Goal: Communication & Community: Connect with others

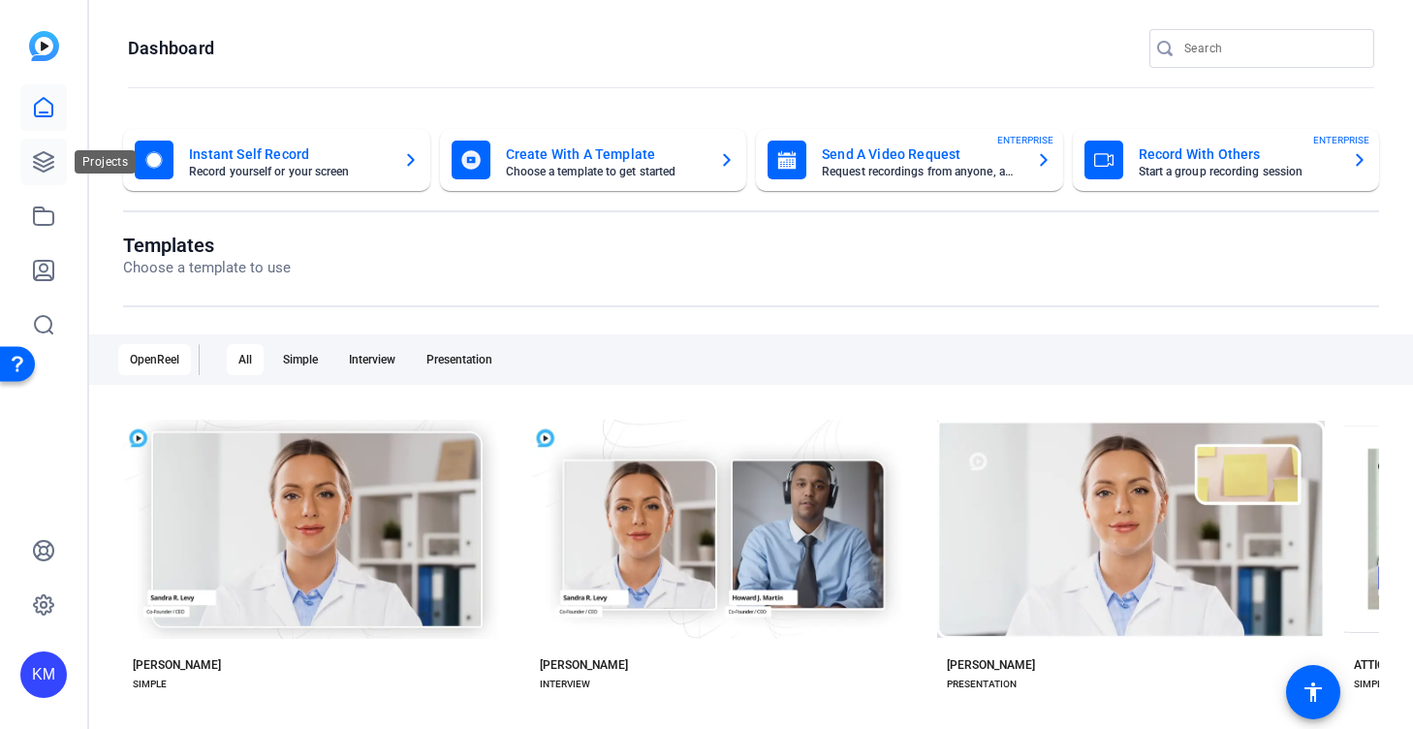
click at [50, 177] on link at bounding box center [43, 162] width 47 height 47
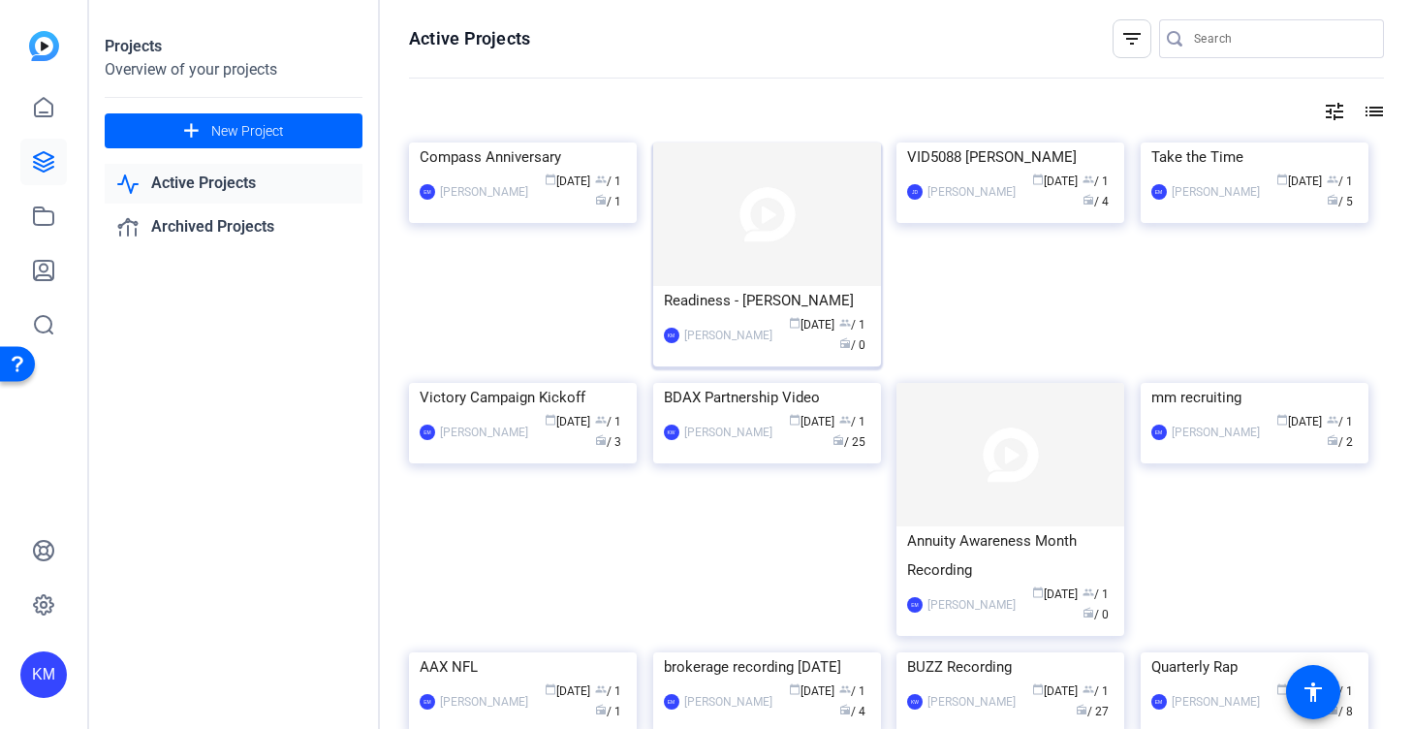
click at [791, 259] on img at bounding box center [767, 213] width 228 height 143
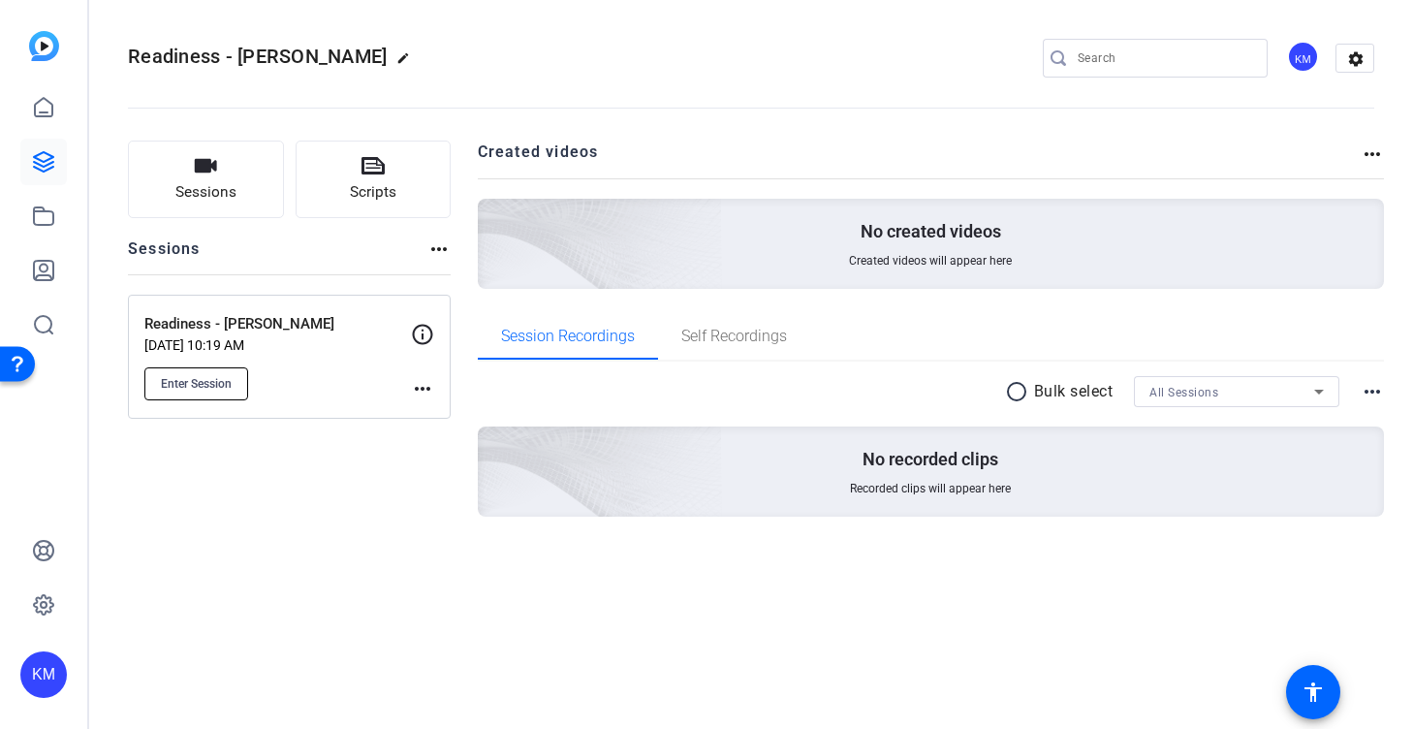
click at [221, 381] on span "Enter Session" at bounding box center [196, 384] width 71 height 16
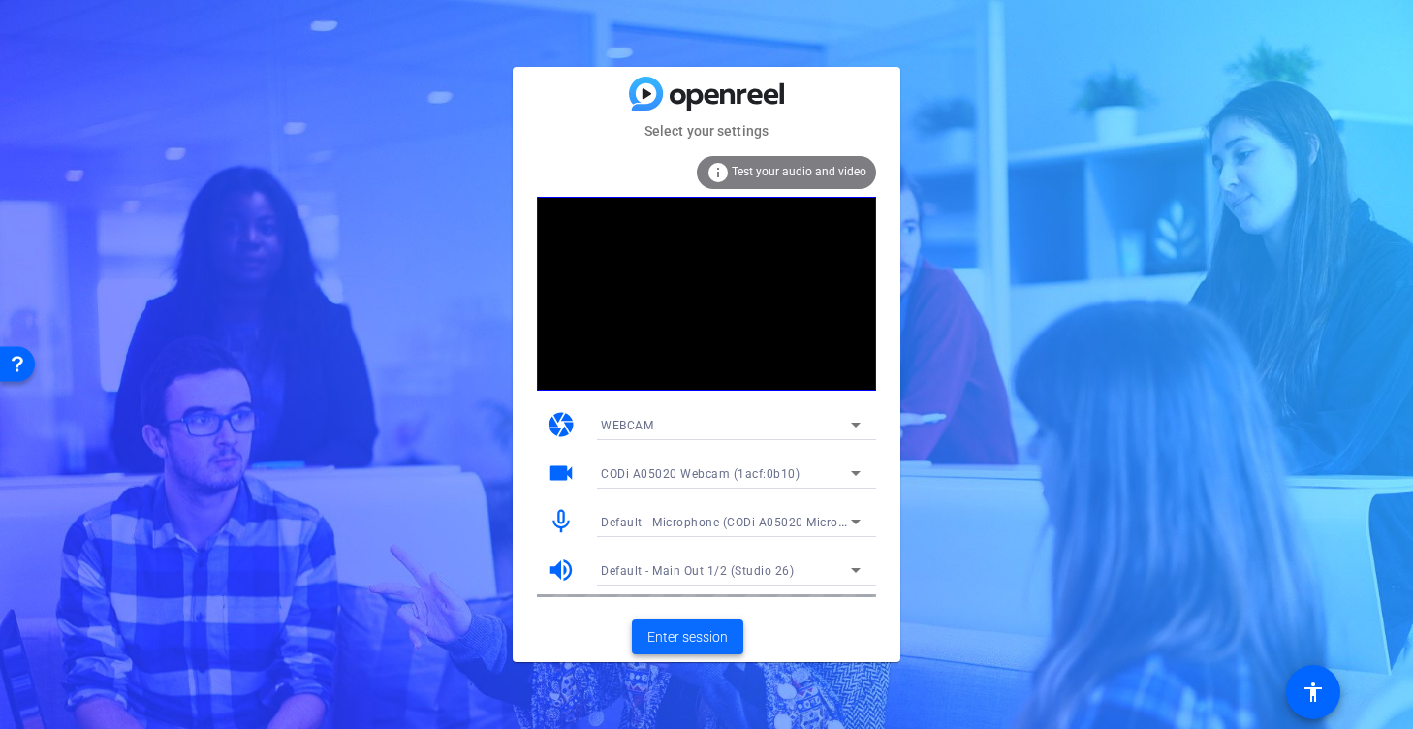
click at [708, 638] on span "Enter session" at bounding box center [687, 637] width 80 height 20
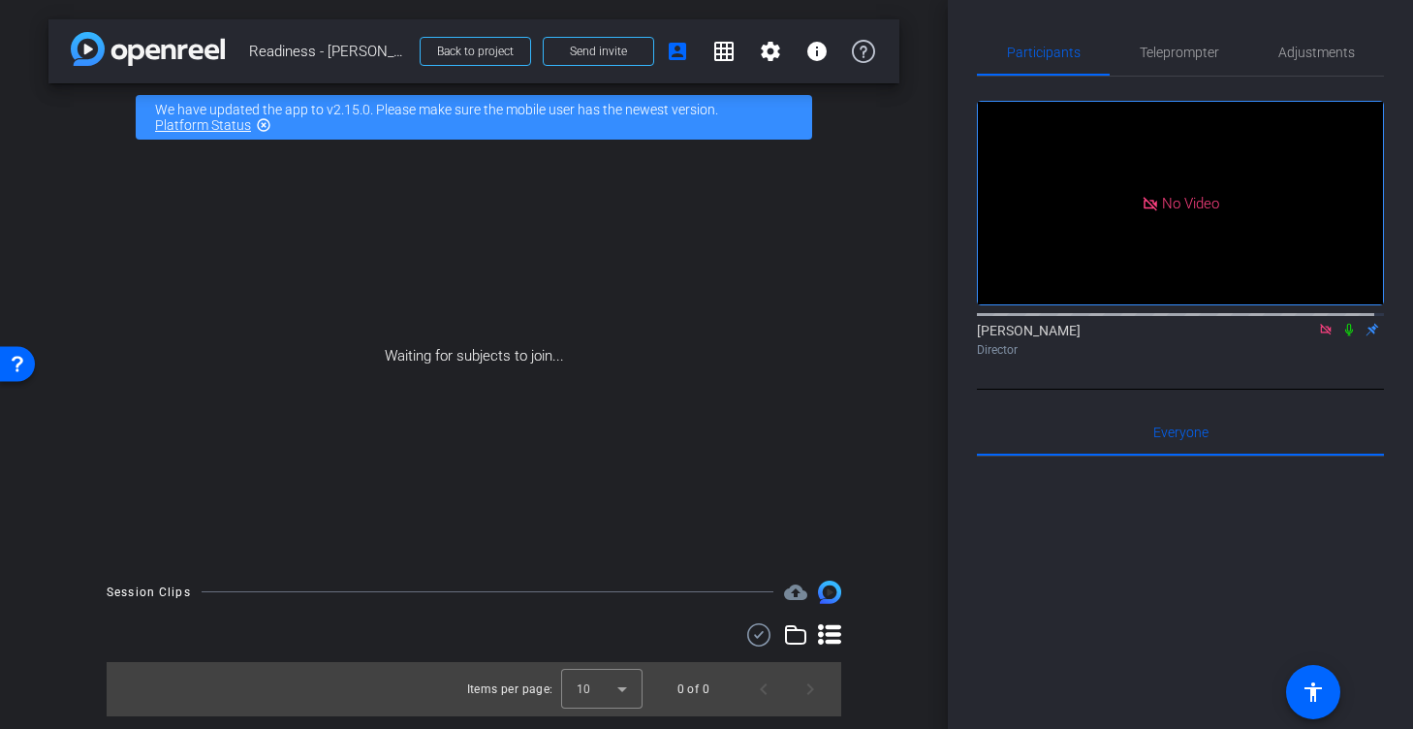
click at [1320, 334] on icon at bounding box center [1325, 329] width 11 height 11
click at [1318, 336] on icon at bounding box center [1326, 330] width 16 height 14
click at [620, 49] on span "Send invite" at bounding box center [598, 52] width 57 height 16
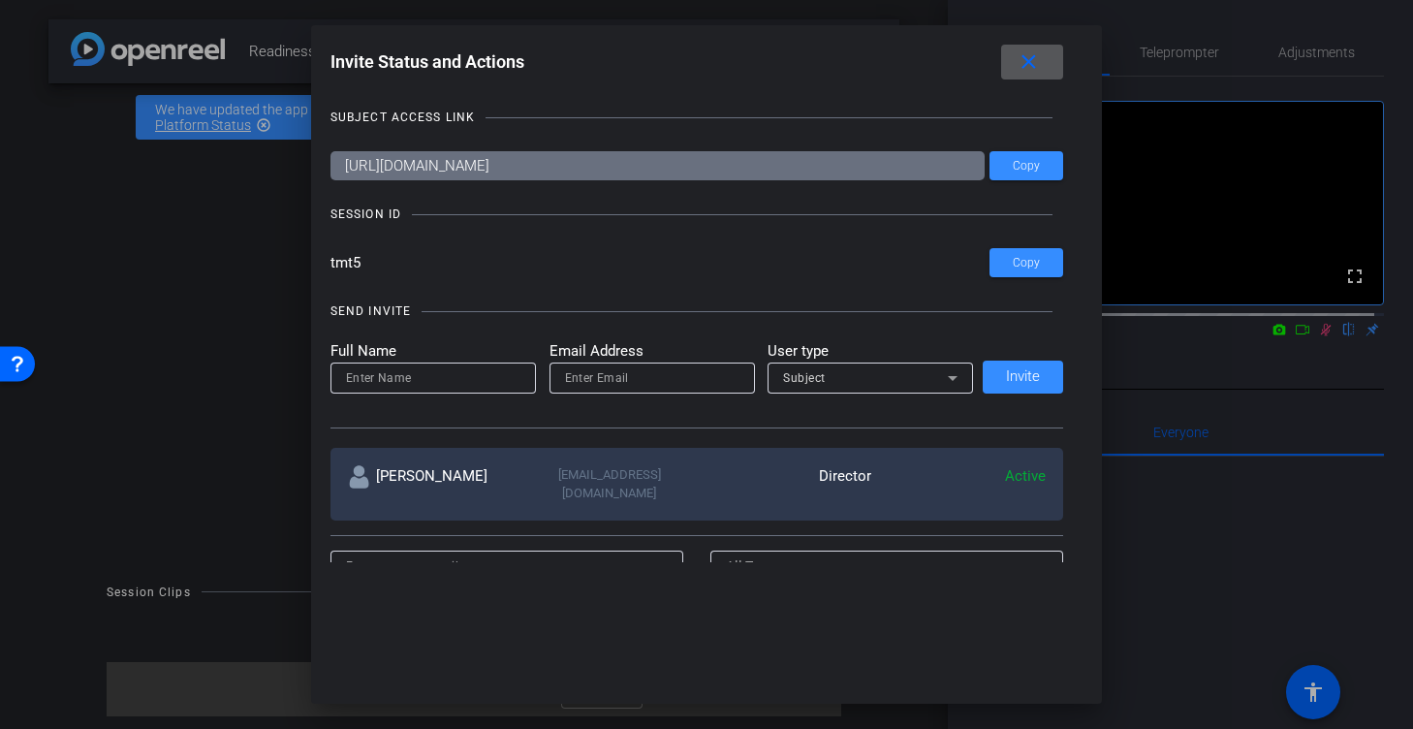
click at [322, 271] on div "Invite Status and Actions close SUBJECT ACCESS LINK [URL][DOMAIN_NAME] Copy SES…" at bounding box center [707, 303] width 792 height 556
drag, startPoint x: 359, startPoint y: 264, endPoint x: 317, endPoint y: 263, distance: 41.7
click at [317, 263] on div "Invite Status and Actions close SUBJECT ACCESS LINK [URL][DOMAIN_NAME] Copy SES…" at bounding box center [707, 303] width 792 height 556
